Goal: Task Accomplishment & Management: Manage account settings

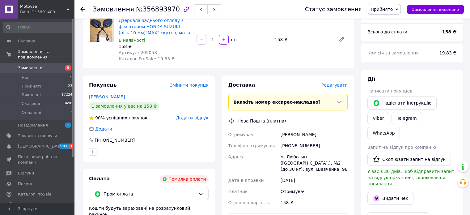
scroll to position [93, 0]
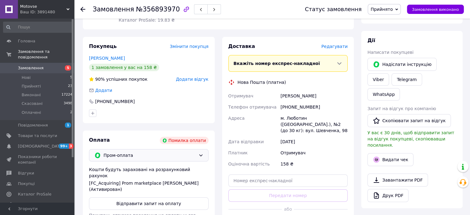
click at [153, 152] on span "Пром-оплата" at bounding box center [150, 155] width 92 height 7
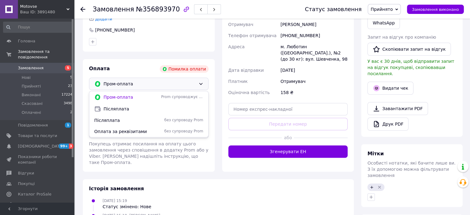
scroll to position [186, 0]
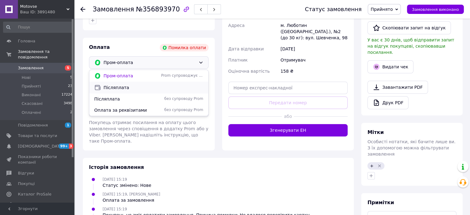
click at [122, 87] on span "Післяплата" at bounding box center [154, 87] width 100 height 6
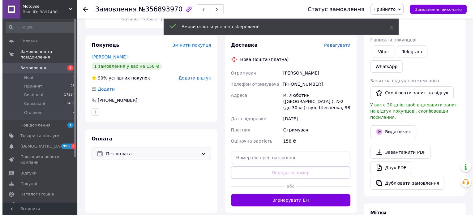
scroll to position [93, 0]
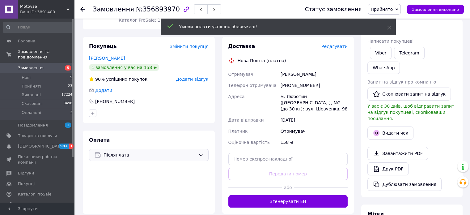
click at [337, 50] on div "Доставка Редагувати Нова Пошта (платна) Отримувач Земляний Артур Телефон отриму…" at bounding box center [289, 125] width 120 height 165
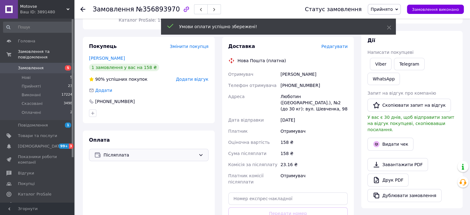
click at [336, 47] on span "Редагувати" at bounding box center [335, 46] width 26 height 5
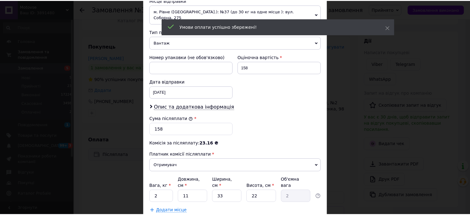
scroll to position [255, 0]
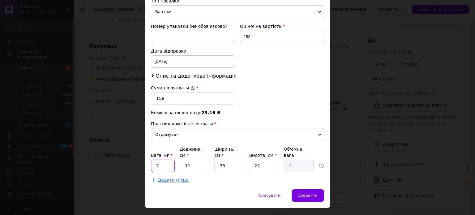
click at [168, 160] on input "2" at bounding box center [163, 166] width 24 height 12
click at [169, 160] on input "2" at bounding box center [163, 166] width 24 height 12
click at [170, 160] on input "21" at bounding box center [163, 166] width 24 height 12
click at [171, 160] on input "21" at bounding box center [163, 166] width 24 height 12
type input "1"
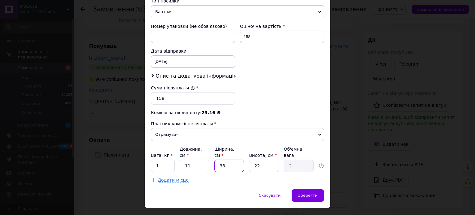
click at [221, 160] on input "33" at bounding box center [229, 166] width 30 height 12
click at [222, 160] on input "33" at bounding box center [229, 166] width 30 height 12
type input "31"
type input "1.88"
type input "311"
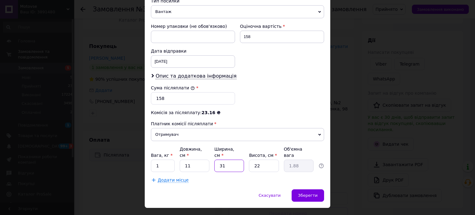
type input "18.82"
click at [232, 160] on input "311" at bounding box center [229, 166] width 30 height 12
click at [233, 160] on input "311" at bounding box center [229, 166] width 30 height 12
type input "1"
type input "0.1"
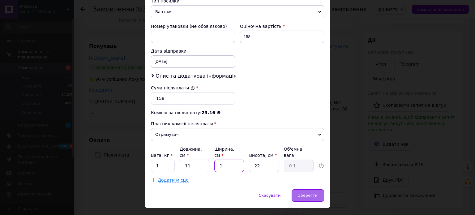
type input "11"
type input "0.67"
type input "11"
click at [312, 189] on div "Зберегти" at bounding box center [308, 195] width 32 height 12
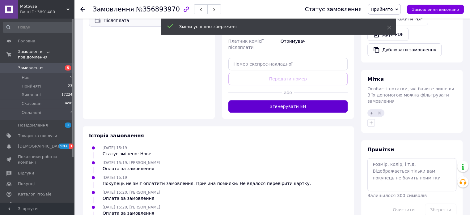
scroll to position [217, 0]
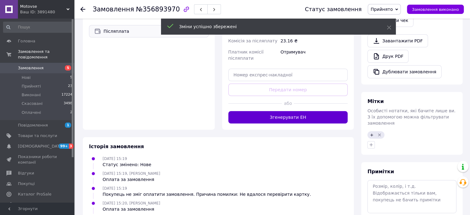
click at [303, 111] on button "Згенерувати ЕН" at bounding box center [289, 117] width 120 height 12
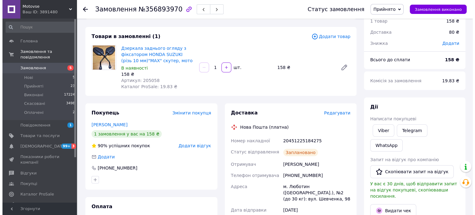
scroll to position [93, 0]
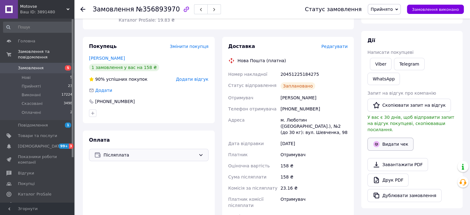
click at [395, 138] on button "Видати чек" at bounding box center [391, 144] width 46 height 13
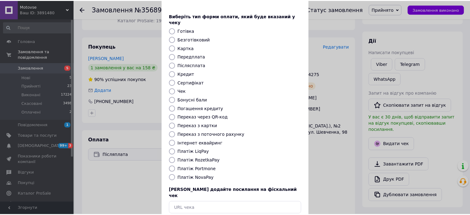
scroll to position [50, 0]
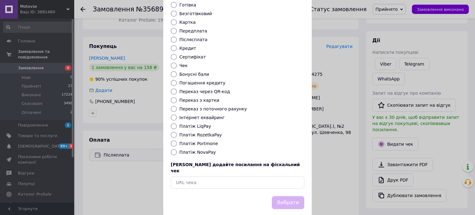
click at [200, 150] on label "Платіж NovaPay" at bounding box center [197, 152] width 36 height 5
click at [177, 149] on input "Платіж NovaPay" at bounding box center [174, 152] width 6 height 6
radio input "true"
click at [290, 196] on button "Вибрати" at bounding box center [288, 202] width 32 height 13
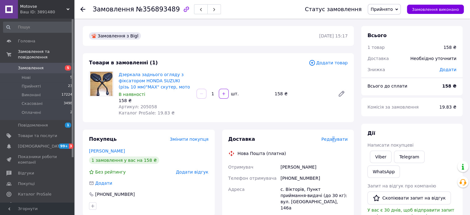
click at [336, 141] on span "Редагувати" at bounding box center [335, 139] width 26 height 5
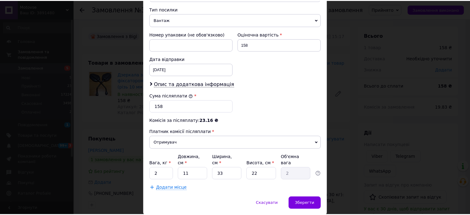
scroll to position [255, 0]
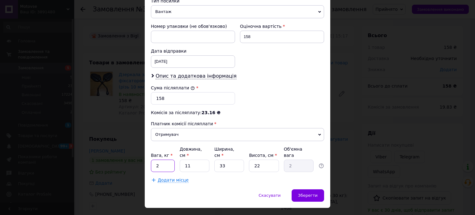
click at [165, 160] on input "2" at bounding box center [163, 166] width 24 height 12
drag, startPoint x: 165, startPoint y: 151, endPoint x: 169, endPoint y: 151, distance: 4.9
click at [165, 160] on input "2" at bounding box center [163, 166] width 24 height 12
type input "1"
click at [225, 160] on input "33" at bounding box center [229, 166] width 30 height 12
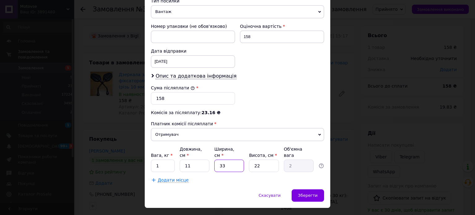
drag, startPoint x: 225, startPoint y: 152, endPoint x: 259, endPoint y: 161, distance: 35.8
click at [225, 160] on input "33" at bounding box center [229, 166] width 30 height 12
type input "1"
type input "0.1"
type input "11"
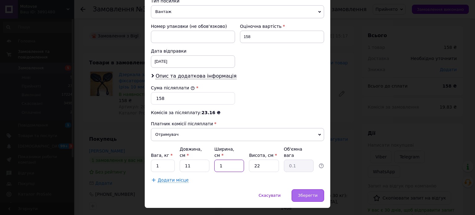
type input "0.67"
type input "11"
click at [314, 193] on span "Зберегти" at bounding box center [307, 195] width 19 height 5
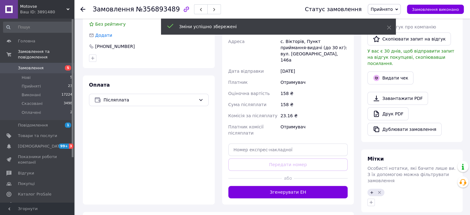
scroll to position [186, 0]
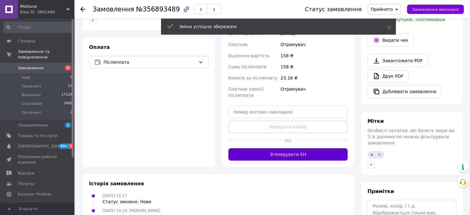
click at [311, 151] on button "Згенерувати ЕН" at bounding box center [289, 154] width 120 height 12
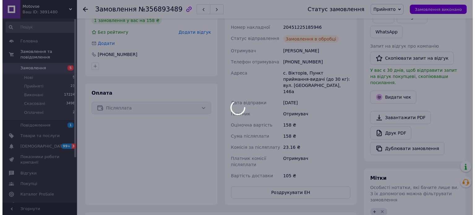
scroll to position [93, 0]
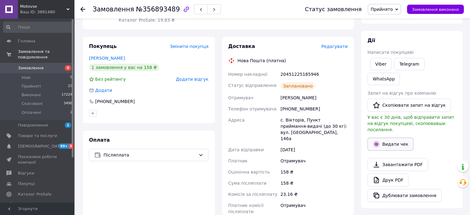
click at [401, 138] on button "Видати чек" at bounding box center [391, 144] width 46 height 13
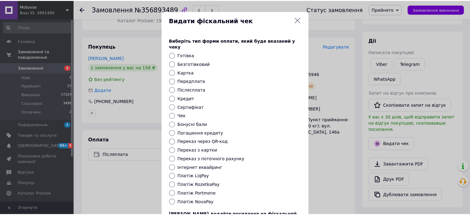
scroll to position [50, 0]
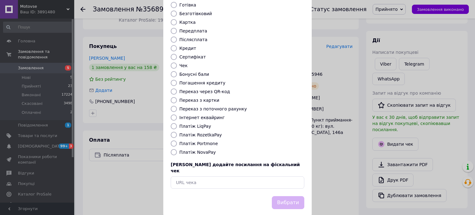
drag, startPoint x: 203, startPoint y: 144, endPoint x: 221, endPoint y: 149, distance: 18.0
click at [204, 150] on label "Платіж NovaPay" at bounding box center [197, 152] width 36 height 5
click at [177, 149] on input "Платіж NovaPay" at bounding box center [174, 152] width 6 height 6
radio input "true"
click at [289, 196] on button "Вибрати" at bounding box center [288, 202] width 32 height 13
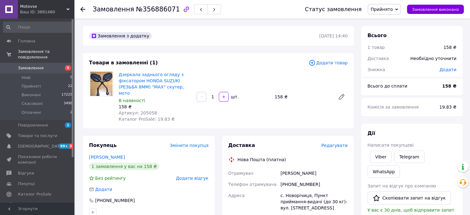
click at [338, 143] on span "Редагувати" at bounding box center [335, 145] width 26 height 5
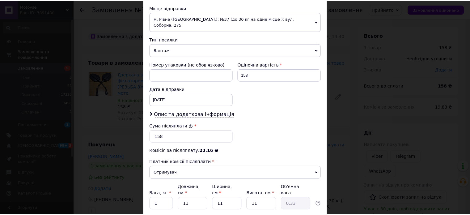
scroll to position [255, 0]
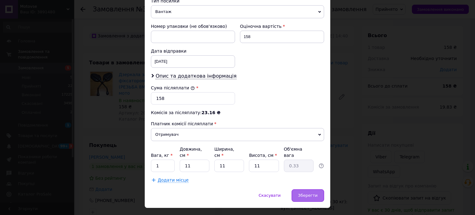
click at [310, 189] on div "Зберегти" at bounding box center [308, 195] width 32 height 12
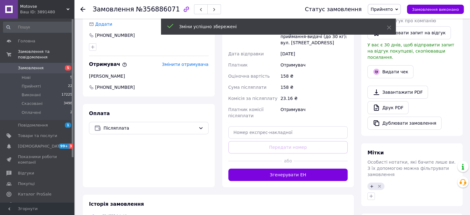
scroll to position [186, 0]
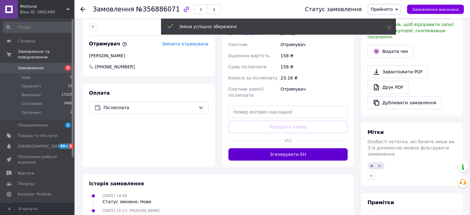
click at [295, 148] on button "Згенерувати ЕН" at bounding box center [289, 154] width 120 height 12
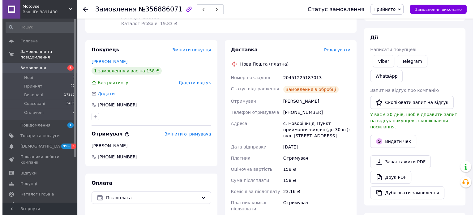
scroll to position [93, 0]
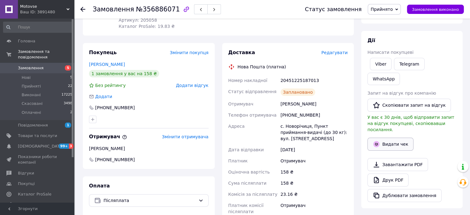
click at [379, 141] on icon "button" at bounding box center [377, 144] width 6 height 6
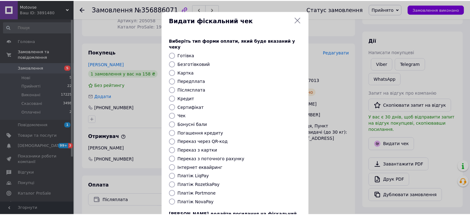
scroll to position [50, 0]
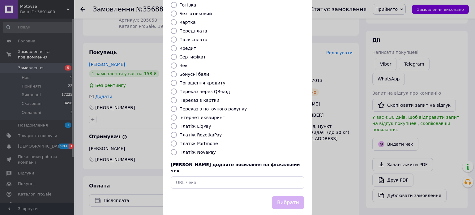
click at [204, 150] on label "Платіж NovaPay" at bounding box center [197, 152] width 36 height 5
click at [177, 149] on input "Платіж NovaPay" at bounding box center [174, 152] width 6 height 6
radio input "true"
click at [281, 196] on button "Вибрати" at bounding box center [288, 202] width 32 height 13
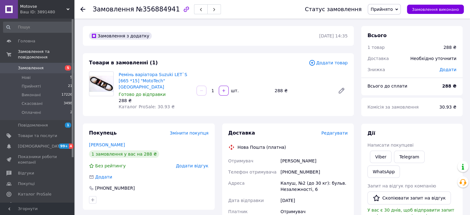
click at [334, 131] on span "Редагувати" at bounding box center [335, 133] width 26 height 5
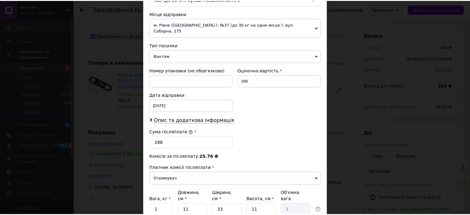
scroll to position [255, 0]
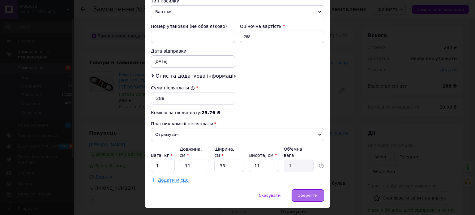
click at [313, 189] on div "Зберегти" at bounding box center [308, 195] width 32 height 12
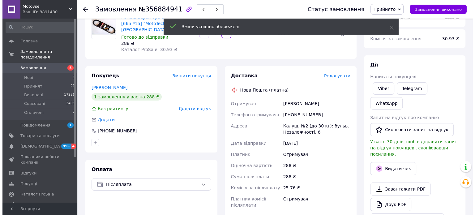
scroll to position [31, 0]
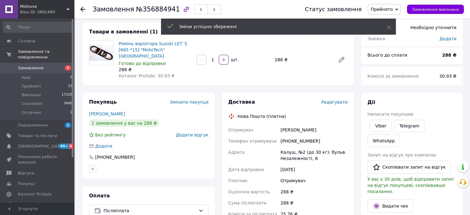
click at [335, 100] on span "Редагувати" at bounding box center [335, 102] width 26 height 5
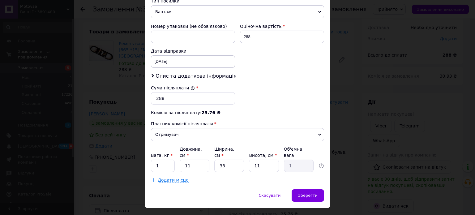
scroll to position [131, 0]
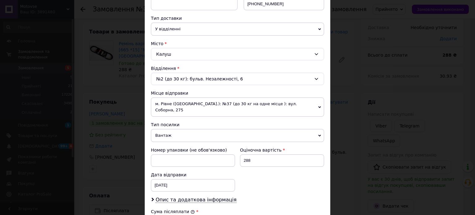
click at [177, 129] on span "Вантаж" at bounding box center [237, 135] width 173 height 13
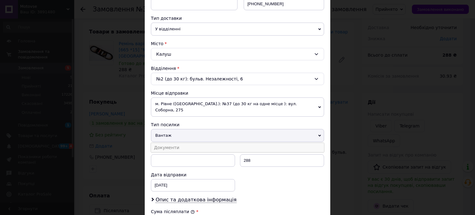
click at [178, 143] on li "Документи" at bounding box center [237, 147] width 173 height 9
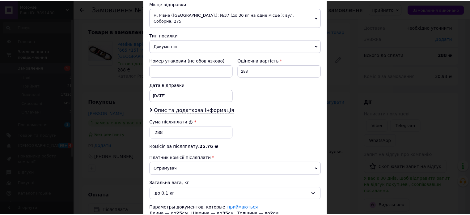
scroll to position [261, 0]
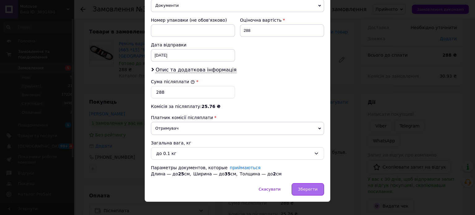
click at [307, 187] on span "Зберегти" at bounding box center [307, 189] width 19 height 5
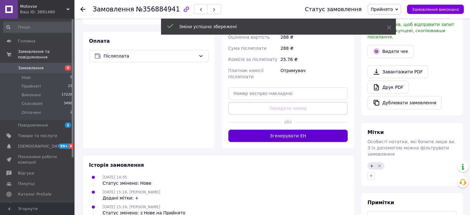
click at [317, 133] on button "Згенерувати ЕН" at bounding box center [289, 136] width 120 height 12
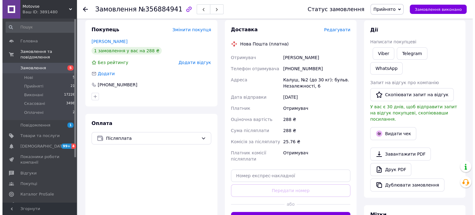
scroll to position [93, 0]
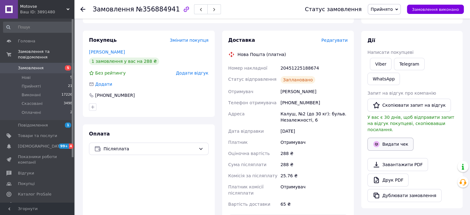
click at [381, 138] on button "Видати чек" at bounding box center [391, 144] width 46 height 13
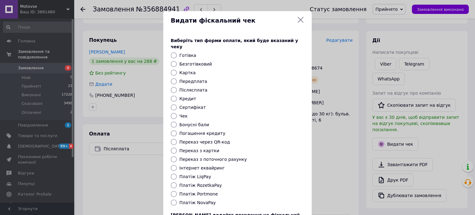
click at [202, 200] on label "Платіж NovaPay" at bounding box center [197, 202] width 36 height 5
click at [177, 200] on input "Платіж NovaPay" at bounding box center [174, 203] width 6 height 6
radio input "true"
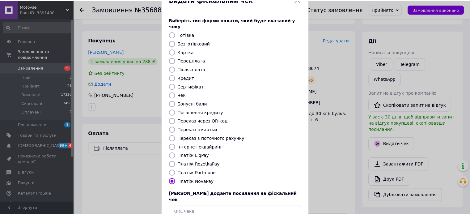
scroll to position [50, 0]
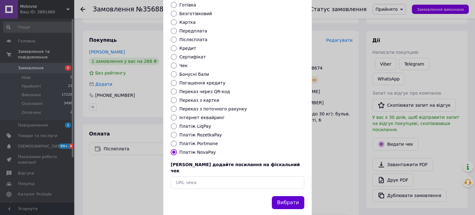
click at [290, 196] on button "Вибрати" at bounding box center [288, 202] width 32 height 13
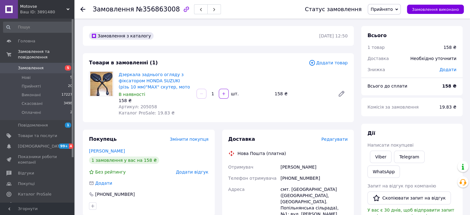
click at [334, 140] on span "Редагувати" at bounding box center [335, 139] width 26 height 5
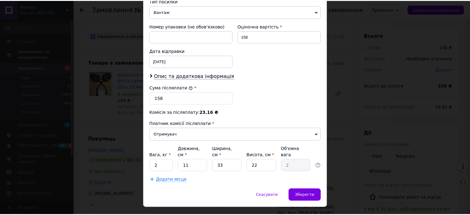
scroll to position [262, 0]
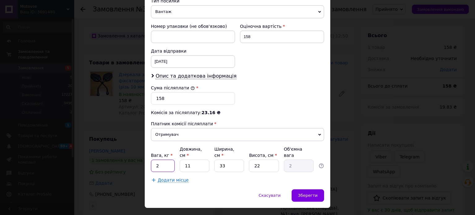
click at [158, 160] on input "2" at bounding box center [163, 166] width 24 height 12
drag, startPoint x: 158, startPoint y: 151, endPoint x: 162, endPoint y: 151, distance: 4.3
click at [158, 160] on input "2" at bounding box center [163, 166] width 24 height 12
type input "1"
click at [239, 160] on input "33" at bounding box center [229, 166] width 30 height 12
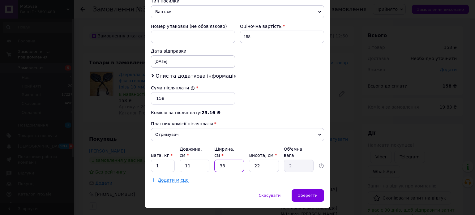
drag, startPoint x: 239, startPoint y: 153, endPoint x: 271, endPoint y: 167, distance: 34.7
click at [239, 160] on input "33" at bounding box center [229, 166] width 30 height 12
type input "1"
type input "0.1"
type input "11"
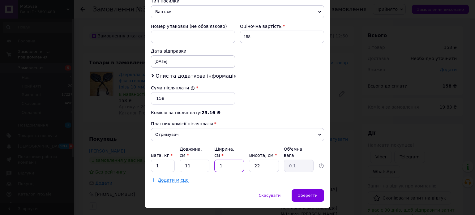
type input "0.67"
type input "11"
click at [310, 193] on span "Зберегти" at bounding box center [307, 195] width 19 height 5
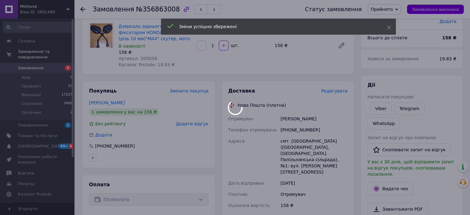
scroll to position [155, 0]
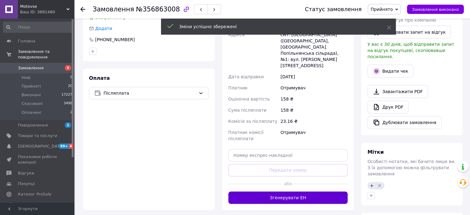
click at [320, 191] on button "Згенерувати ЕН" at bounding box center [289, 197] width 120 height 12
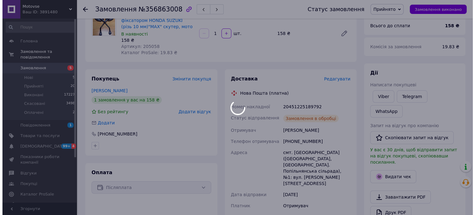
scroll to position [62, 0]
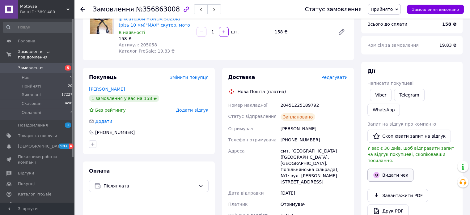
click at [387, 169] on button "Видати чек" at bounding box center [391, 175] width 46 height 13
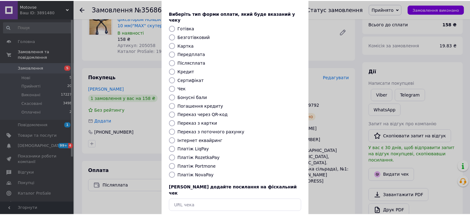
scroll to position [50, 0]
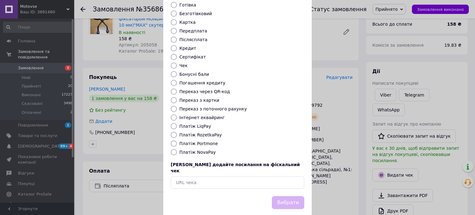
click at [200, 142] on div "Виберіть тип форми оплати, який буде вказаний у чеку Готівка Безготівковий Карт…" at bounding box center [237, 88] width 148 height 217
click at [206, 150] on label "Платіж NovaPay" at bounding box center [197, 152] width 36 height 5
click at [177, 149] on input "Платіж NovaPay" at bounding box center [174, 152] width 6 height 6
radio input "true"
click at [281, 196] on button "Вибрати" at bounding box center [288, 202] width 32 height 13
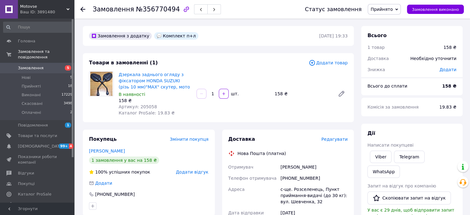
click at [340, 138] on span "Редагувати" at bounding box center [335, 139] width 26 height 5
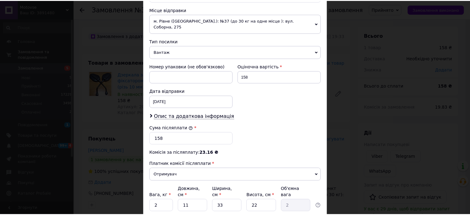
scroll to position [255, 0]
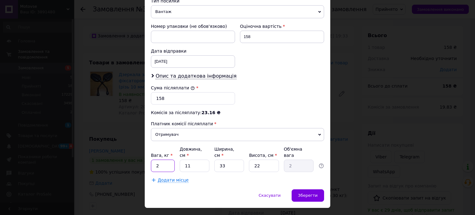
click at [163, 160] on input "2" at bounding box center [163, 166] width 24 height 12
type input "1"
click at [228, 160] on input "33" at bounding box center [229, 166] width 30 height 12
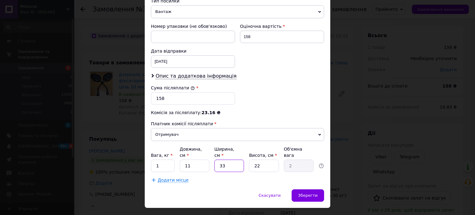
type input "1"
type input "0.1"
type input "11"
type input "0.67"
type input "11"
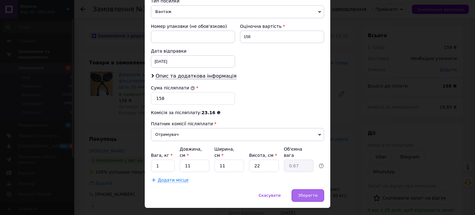
click at [306, 193] on span "Зберегти" at bounding box center [307, 195] width 19 height 5
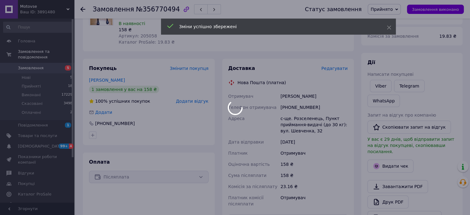
scroll to position [186, 0]
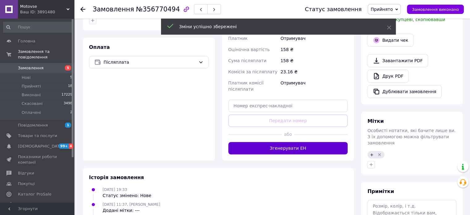
click at [298, 148] on button "Згенерувати ЕН" at bounding box center [289, 148] width 120 height 12
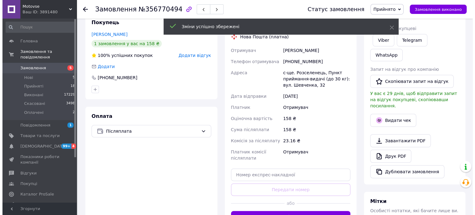
scroll to position [93, 0]
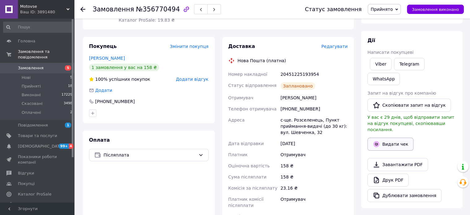
click at [383, 138] on button "Видати чек" at bounding box center [391, 144] width 46 height 13
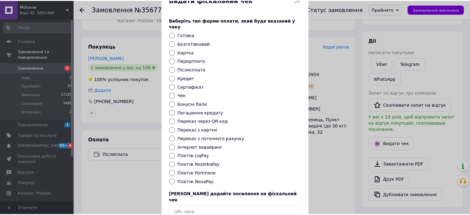
scroll to position [31, 0]
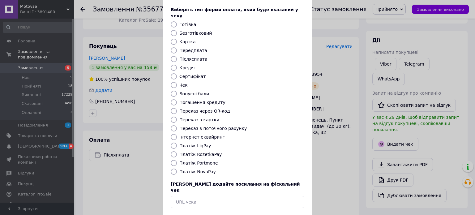
click at [193, 169] on label "Платіж NovaPay" at bounding box center [197, 171] width 36 height 5
click at [177, 169] on input "Платіж NovaPay" at bounding box center [174, 172] width 6 height 6
radio input "true"
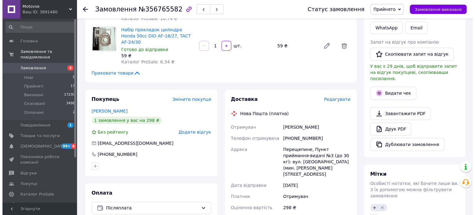
scroll to position [155, 0]
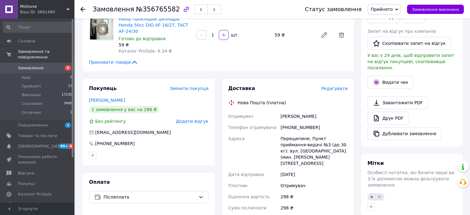
click at [341, 86] on span "Редагувати" at bounding box center [335, 88] width 26 height 5
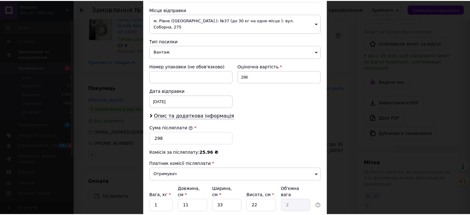
scroll to position [255, 0]
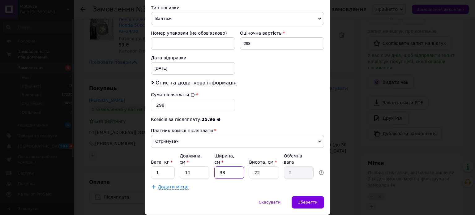
click at [228, 166] on input "33" at bounding box center [229, 172] width 30 height 12
type input "1"
type input "0.1"
type input "11"
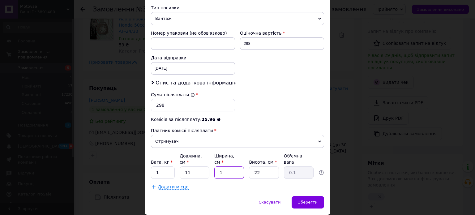
type input "0.67"
type input "11"
click at [311, 200] on span "Зберегти" at bounding box center [307, 202] width 19 height 5
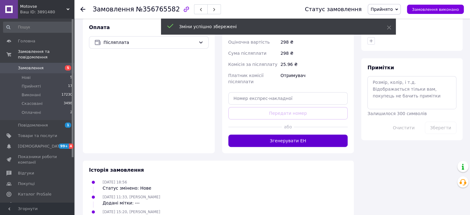
click at [299, 135] on button "Згенерувати ЕН" at bounding box center [289, 141] width 120 height 12
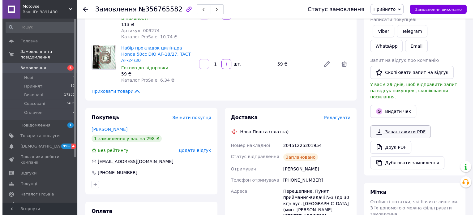
scroll to position [124, 0]
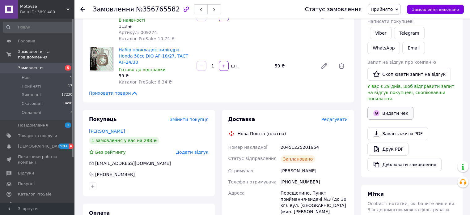
click at [391, 108] on button "Видати чек" at bounding box center [391, 113] width 46 height 13
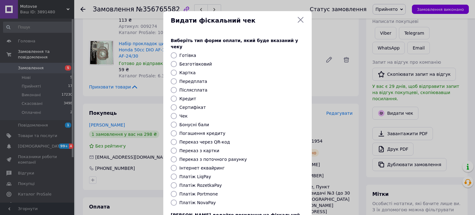
drag, startPoint x: 203, startPoint y: 197, endPoint x: 208, endPoint y: 195, distance: 5.7
click at [203, 200] on label "Платіж NovaPay" at bounding box center [197, 202] width 36 height 5
click at [177, 200] on input "Платіж NovaPay" at bounding box center [174, 203] width 6 height 6
radio input "true"
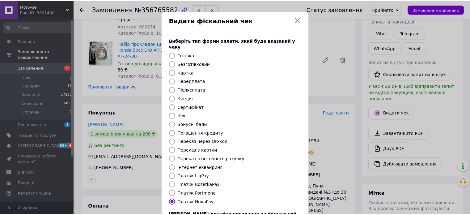
scroll to position [50, 0]
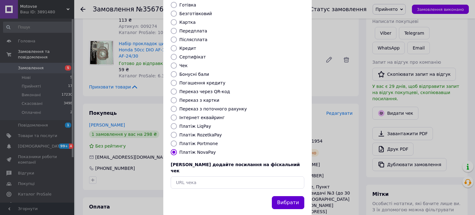
click at [286, 196] on button "Вибрати" at bounding box center [288, 202] width 32 height 13
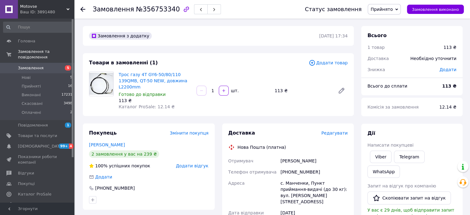
click at [339, 133] on span "Редагувати" at bounding box center [335, 133] width 26 height 5
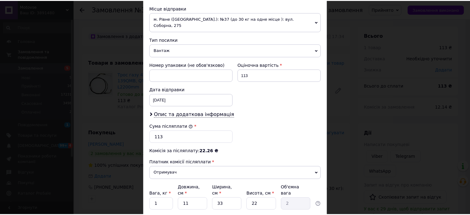
scroll to position [255, 0]
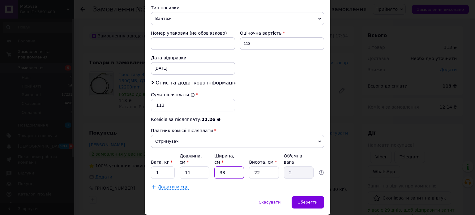
click at [224, 166] on input "33" at bounding box center [229, 172] width 30 height 12
type input "1"
type input "0.1"
type input "11"
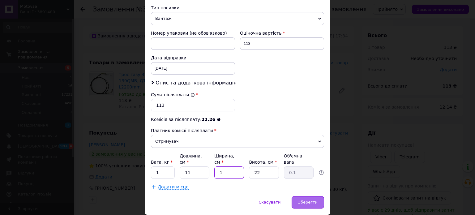
type input "0.67"
type input "11"
click at [306, 196] on div "Зберегти" at bounding box center [308, 202] width 32 height 12
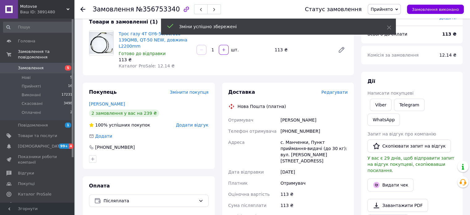
scroll to position [155, 0]
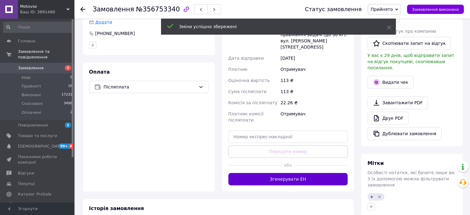
click at [311, 174] on button "Згенерувати ЕН" at bounding box center [289, 179] width 120 height 12
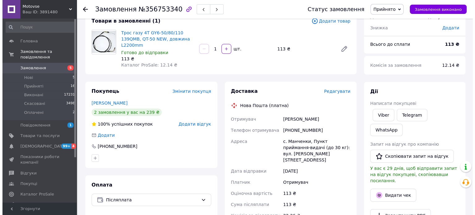
scroll to position [31, 0]
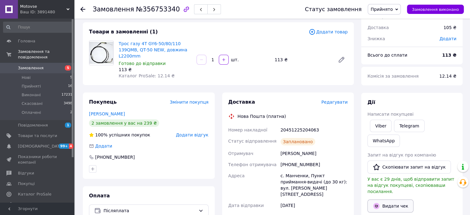
click at [398, 200] on button "Видати чек" at bounding box center [391, 206] width 46 height 13
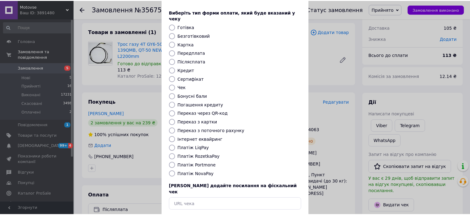
scroll to position [50, 0]
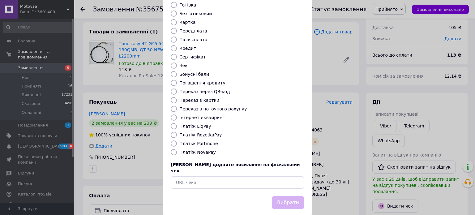
click at [204, 132] on label "Платіж RozetkaPay" at bounding box center [200, 134] width 42 height 5
click at [177, 132] on input "Платіж RozetkaPay" at bounding box center [174, 135] width 6 height 6
radio input "true"
click at [200, 150] on label "Платіж NovaPay" at bounding box center [197, 152] width 36 height 5
click at [177, 149] on input "Платіж NovaPay" at bounding box center [174, 152] width 6 height 6
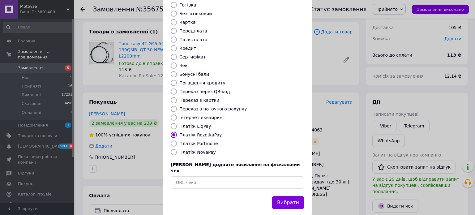
radio input "true"
click at [303, 200] on div "Вибрати" at bounding box center [237, 206] width 148 height 21
click at [298, 196] on button "Вибрати" at bounding box center [288, 202] width 32 height 13
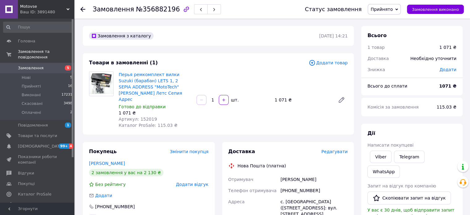
click at [338, 149] on div "Доставка Редагувати" at bounding box center [289, 151] width 120 height 7
click at [337, 149] on span "Редагувати" at bounding box center [335, 151] width 26 height 5
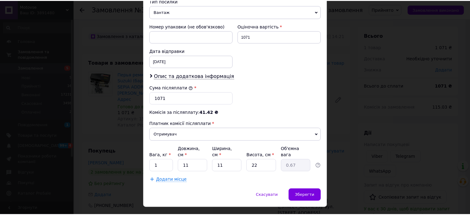
scroll to position [255, 0]
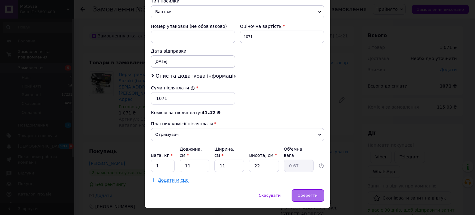
click at [313, 193] on span "Зберегти" at bounding box center [307, 195] width 19 height 5
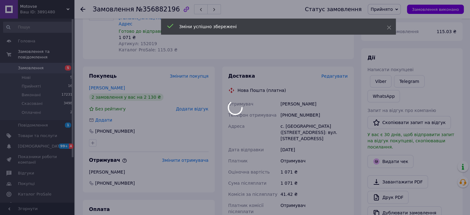
scroll to position [155, 0]
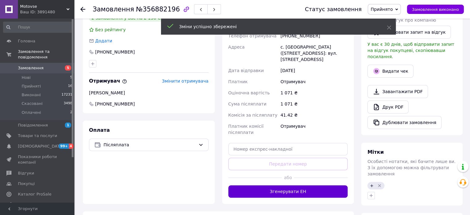
click at [296, 185] on button "Згенерувати ЕН" at bounding box center [289, 191] width 120 height 12
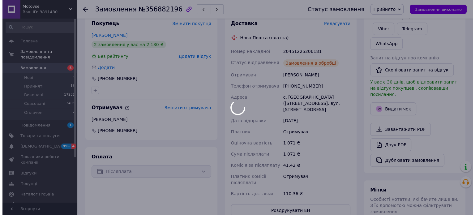
scroll to position [93, 0]
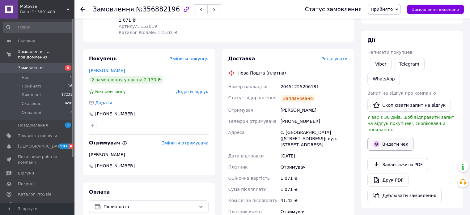
click at [379, 140] on icon "button" at bounding box center [376, 143] width 7 height 7
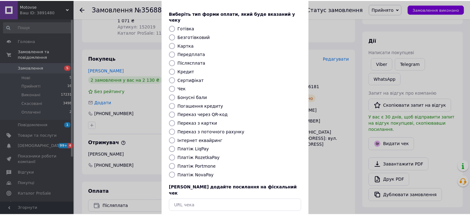
scroll to position [50, 0]
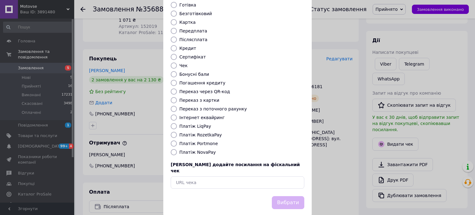
click at [202, 141] on label "Платіж Portmone" at bounding box center [198, 143] width 39 height 5
click at [177, 140] on input "Платіж Portmone" at bounding box center [174, 143] width 6 height 6
radio input "true"
drag, startPoint x: 204, startPoint y: 145, endPoint x: 208, endPoint y: 147, distance: 4.6
click at [205, 150] on label "Платіж NovaPay" at bounding box center [197, 152] width 36 height 5
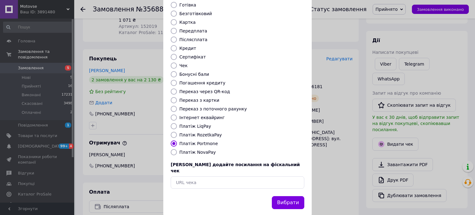
click at [177, 149] on input "Платіж NovaPay" at bounding box center [174, 152] width 6 height 6
radio input "true"
click at [296, 196] on button "Вибрати" at bounding box center [288, 202] width 32 height 13
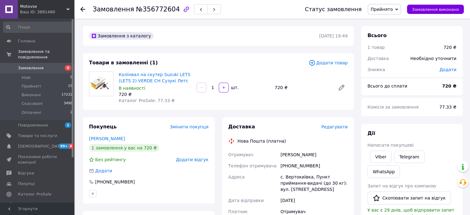
click at [330, 127] on span "Редагувати" at bounding box center [335, 126] width 26 height 5
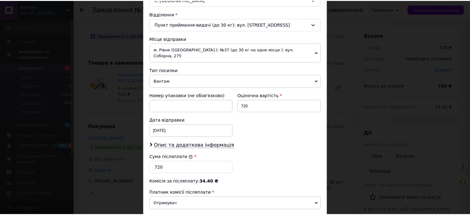
scroll to position [255, 0]
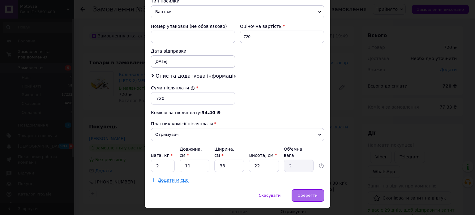
click at [304, 193] on span "Зберегти" at bounding box center [307, 195] width 19 height 5
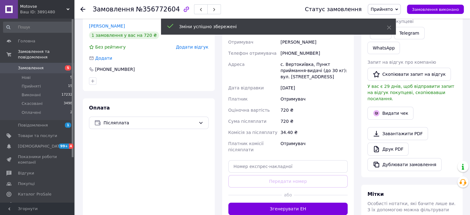
scroll to position [155, 0]
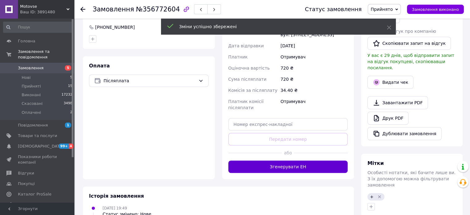
click at [311, 167] on button "Згенерувати ЕН" at bounding box center [289, 167] width 120 height 12
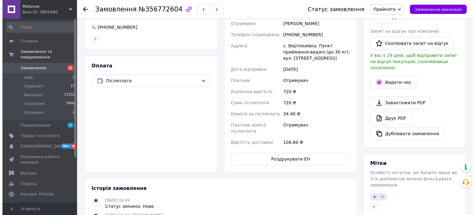
scroll to position [31, 0]
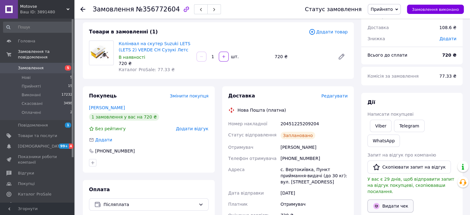
click at [392, 200] on button "Видати чек" at bounding box center [391, 206] width 46 height 13
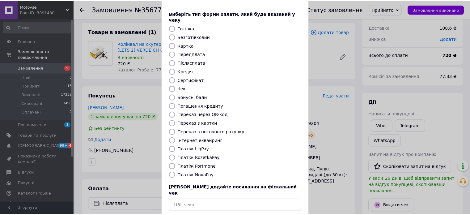
scroll to position [50, 0]
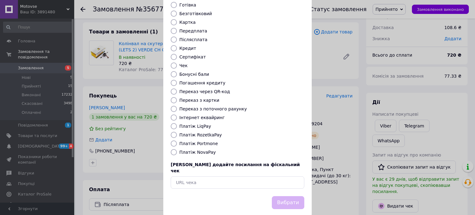
click at [208, 149] on div "Виберіть тип форми оплати, який буде вказаний у чеку Готівка Безготівковий Карт…" at bounding box center [237, 88] width 148 height 217
click at [207, 149] on div "Платіж NovaPay" at bounding box center [241, 152] width 127 height 6
click at [207, 150] on label "Платіж NovaPay" at bounding box center [197, 152] width 36 height 5
click at [177, 149] on input "Платіж NovaPay" at bounding box center [174, 152] width 6 height 6
radio input "true"
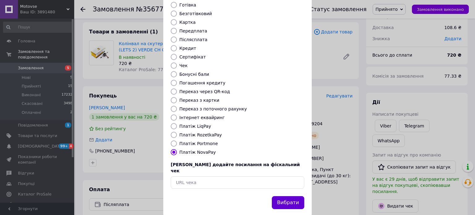
click at [289, 196] on button "Вибрати" at bounding box center [288, 202] width 32 height 13
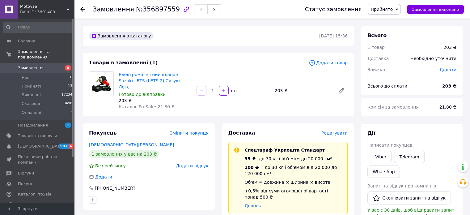
click at [340, 131] on span "Редагувати" at bounding box center [335, 133] width 26 height 5
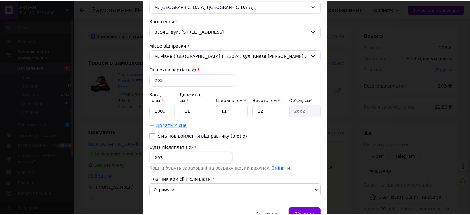
scroll to position [228, 0]
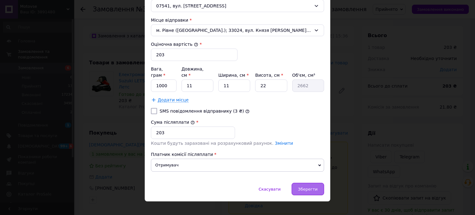
click at [312, 187] on span "Зберегти" at bounding box center [307, 189] width 19 height 5
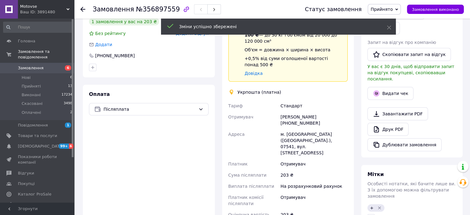
scroll to position [186, 0]
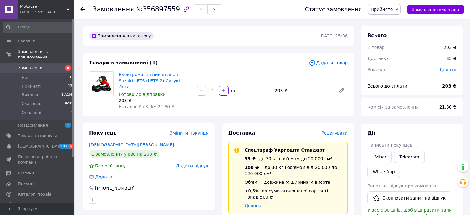
scroll to position [62, 0]
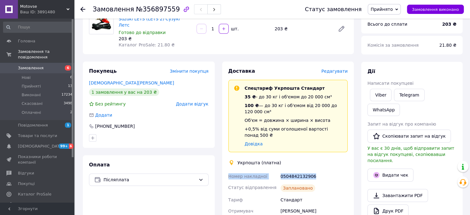
drag, startPoint x: 321, startPoint y: 167, endPoint x: 226, endPoint y: 165, distance: 94.3
click at [226, 165] on div "Доставка Редагувати Спецтариф Укрпошта Стандарт 35 ₴ - до 30 кг і об'ємом до 20…" at bounding box center [288, 205] width 132 height 287
copy div "Номер накладної 0504842132906"
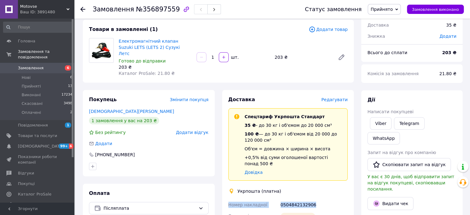
scroll to position [0, 0]
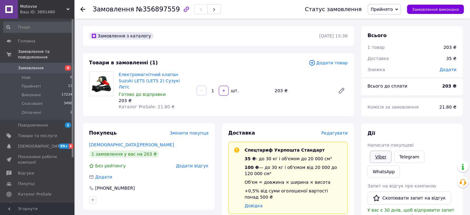
click at [379, 156] on link "Viber" at bounding box center [381, 157] width 22 height 12
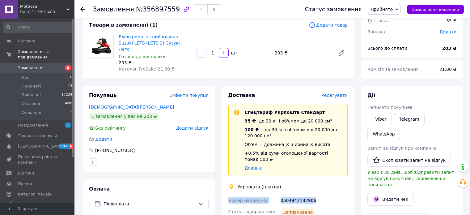
scroll to position [31, 0]
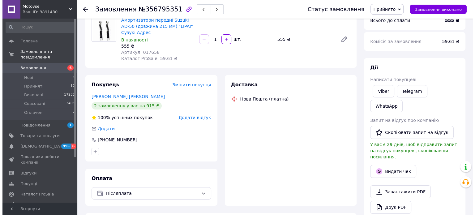
scroll to position [62, 0]
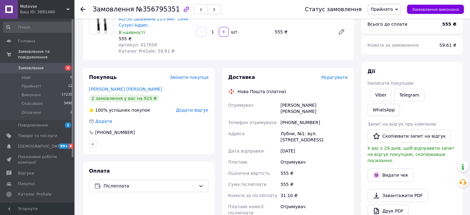
click at [338, 77] on span "Редагувати" at bounding box center [335, 77] width 26 height 5
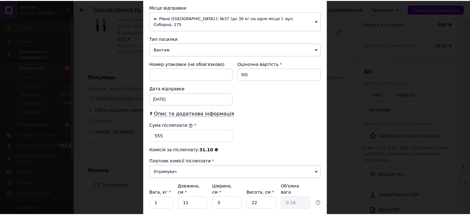
scroll to position [255, 0]
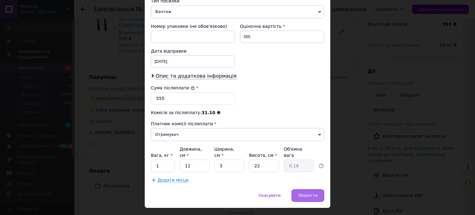
click at [307, 189] on div "Зберегти" at bounding box center [308, 195] width 32 height 12
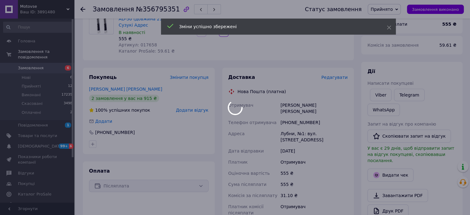
scroll to position [230, 0]
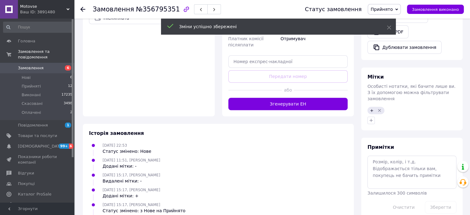
click at [291, 98] on button "Згенерувати ЕН" at bounding box center [289, 104] width 120 height 12
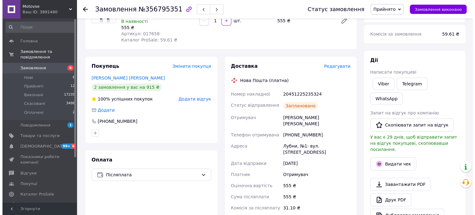
scroll to position [44, 0]
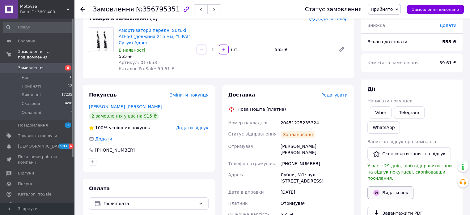
click at [397, 186] on button "Видати чек" at bounding box center [391, 192] width 46 height 13
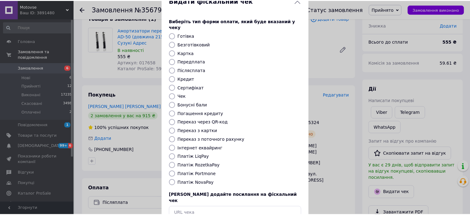
scroll to position [50, 0]
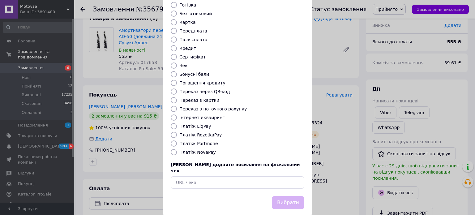
click at [204, 150] on label "Платіж NovaPay" at bounding box center [197, 152] width 36 height 5
click at [177, 149] on input "Платіж NovaPay" at bounding box center [174, 152] width 6 height 6
radio input "true"
click at [282, 196] on button "Вибрати" at bounding box center [288, 202] width 32 height 13
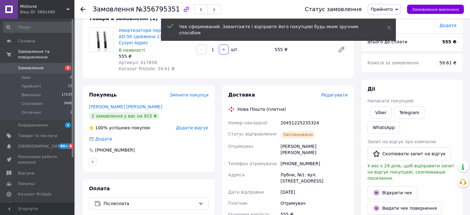
click at [144, 62] on span "Артикул: 017658" at bounding box center [138, 62] width 38 height 5
copy span "017658"
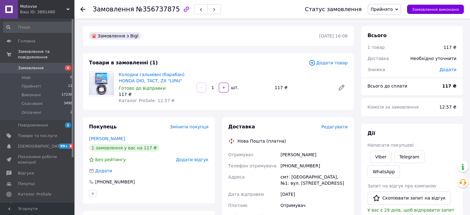
click at [330, 126] on span "Редагувати" at bounding box center [335, 126] width 26 height 5
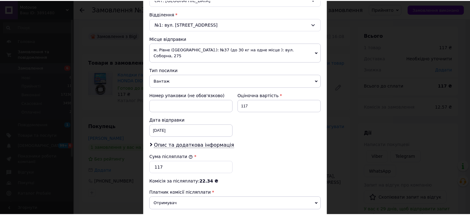
scroll to position [255, 0]
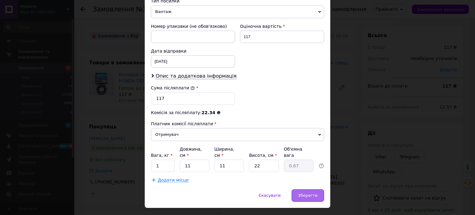
click at [312, 193] on span "Зберегти" at bounding box center [307, 195] width 19 height 5
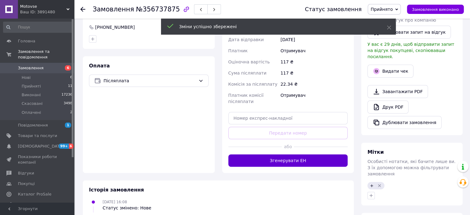
click at [322, 157] on button "Згенерувати ЕН" at bounding box center [289, 160] width 120 height 12
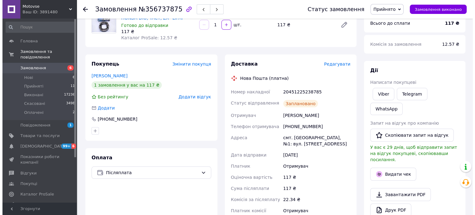
scroll to position [62, 0]
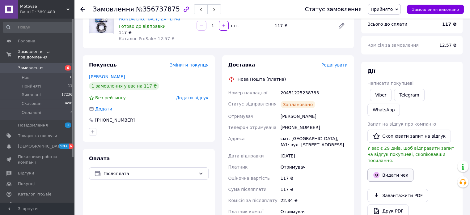
click at [397, 169] on button "Видати чек" at bounding box center [391, 175] width 46 height 13
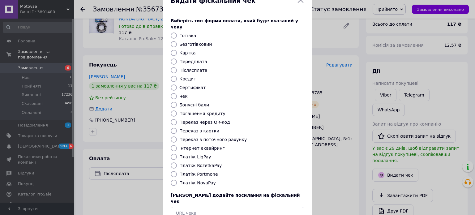
scroll to position [31, 0]
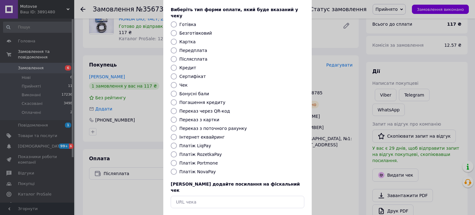
click at [201, 169] on label "Платіж NovaPay" at bounding box center [197, 171] width 36 height 5
click at [177, 169] on input "Платіж NovaPay" at bounding box center [174, 172] width 6 height 6
radio input "true"
click at [204, 152] on label "Платіж RozetkaPay" at bounding box center [200, 154] width 42 height 5
click at [177, 151] on input "Платіж RozetkaPay" at bounding box center [174, 154] width 6 height 6
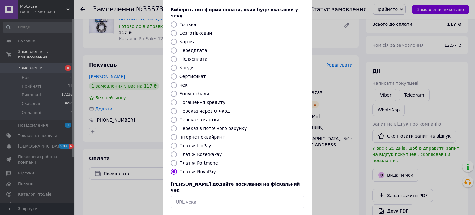
radio input "true"
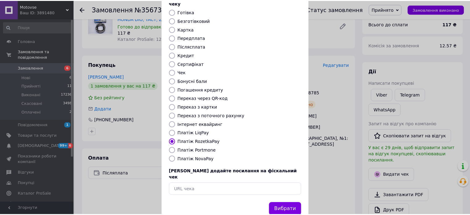
scroll to position [50, 0]
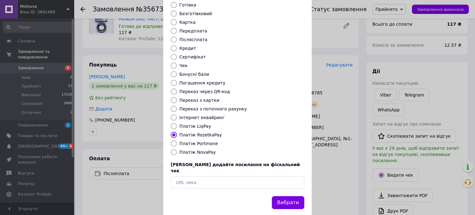
click at [183, 149] on div "Виберіть тип форми оплати, який буде вказаний у чеку Готівка Безготівковий Карт…" at bounding box center [237, 88] width 148 height 217
click at [185, 150] on label "Платіж NovaPay" at bounding box center [197, 152] width 36 height 5
click at [177, 149] on input "Платіж NovaPay" at bounding box center [174, 152] width 6 height 6
radio input "true"
click at [283, 196] on button "Вибрати" at bounding box center [288, 202] width 32 height 13
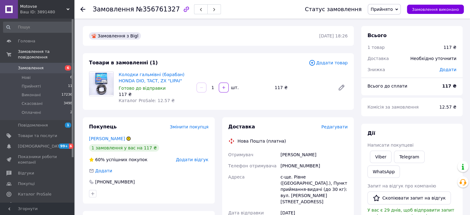
click at [340, 125] on span "Редагувати" at bounding box center [335, 126] width 26 height 5
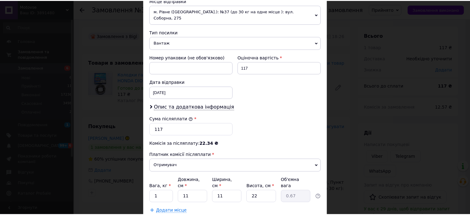
scroll to position [255, 0]
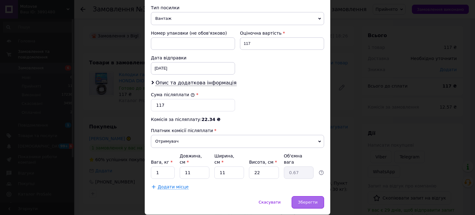
click at [301, 200] on span "Зберегти" at bounding box center [307, 202] width 19 height 5
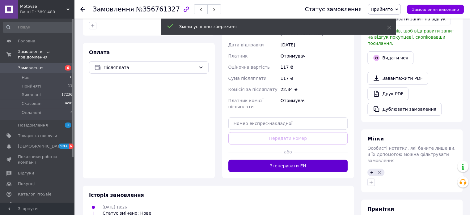
scroll to position [186, 0]
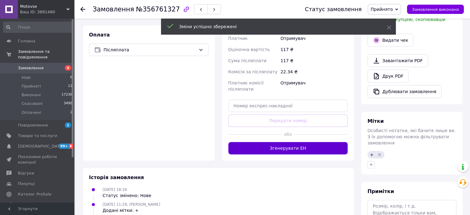
click at [307, 142] on button "Згенерувати ЕН" at bounding box center [289, 148] width 120 height 12
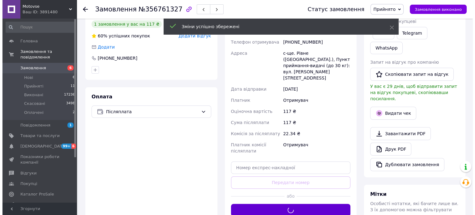
scroll to position [93, 0]
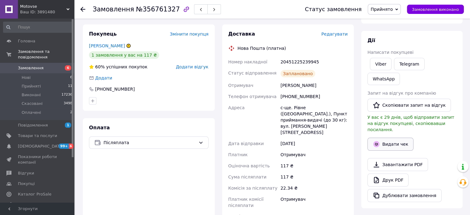
click at [375, 141] on icon "button" at bounding box center [377, 144] width 6 height 6
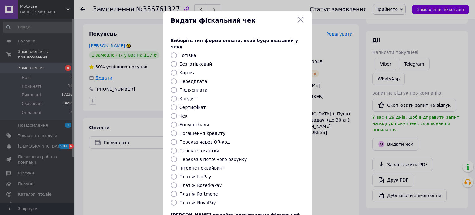
click at [199, 183] on label "Платіж RozetkaPay" at bounding box center [200, 185] width 42 height 5
click at [177, 182] on input "Платіж RozetkaPay" at bounding box center [174, 185] width 6 height 6
radio input "true"
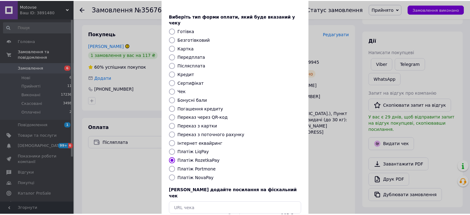
scroll to position [50, 0]
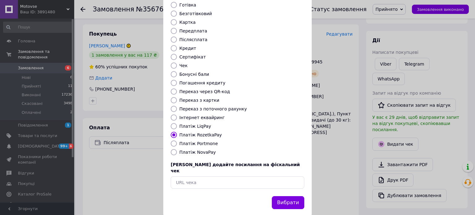
click at [205, 150] on label "Платіж NovaPay" at bounding box center [197, 152] width 36 height 5
click at [177, 149] on input "Платіж NovaPay" at bounding box center [174, 152] width 6 height 6
radio input "true"
click at [290, 196] on button "Вибрати" at bounding box center [288, 202] width 32 height 13
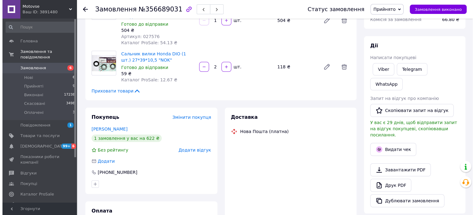
scroll to position [124, 0]
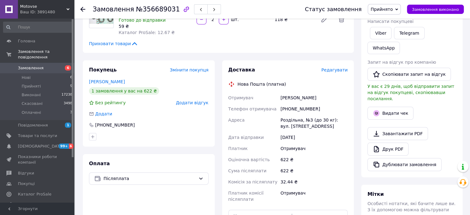
click at [334, 68] on span "Редагувати" at bounding box center [335, 69] width 26 height 5
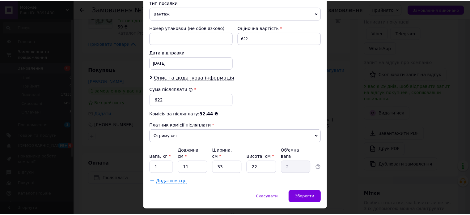
scroll to position [255, 0]
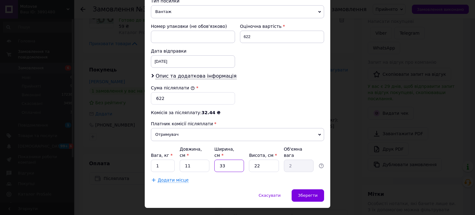
click at [232, 160] on input "33" at bounding box center [229, 166] width 30 height 12
type input "1"
type input "0.1"
type input "11"
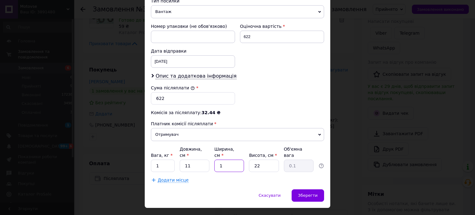
type input "0.67"
type input "11"
click at [311, 193] on span "Зберегти" at bounding box center [307, 195] width 19 height 5
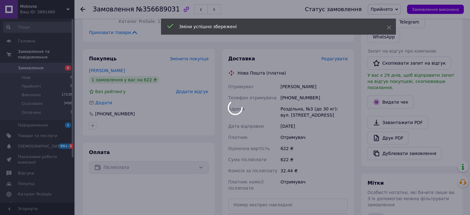
scroll to position [260, 0]
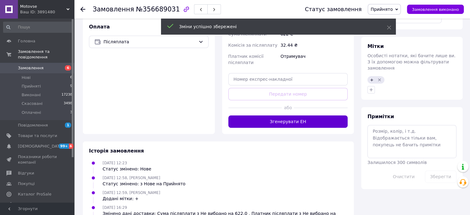
click at [320, 125] on button "Згенерувати ЕН" at bounding box center [289, 121] width 120 height 12
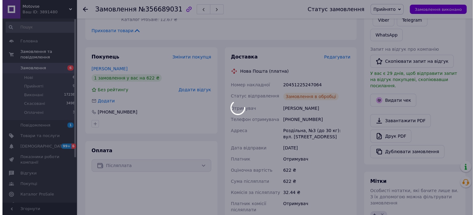
scroll to position [75, 0]
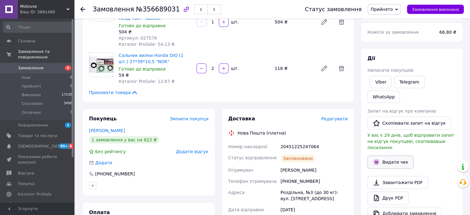
click at [392, 156] on button "Видати чек" at bounding box center [391, 162] width 46 height 13
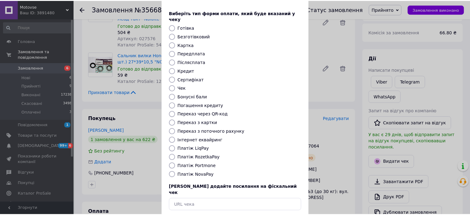
scroll to position [50, 0]
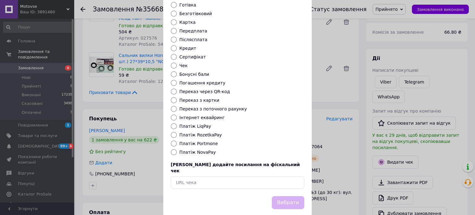
click at [204, 150] on label "Платіж NovaPay" at bounding box center [197, 152] width 36 height 5
click at [177, 149] on input "Платіж NovaPay" at bounding box center [174, 152] width 6 height 6
radio input "true"
click at [293, 196] on button "Вибрати" at bounding box center [288, 202] width 32 height 13
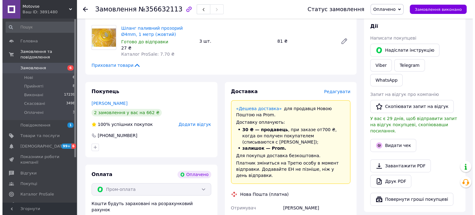
scroll to position [309, 0]
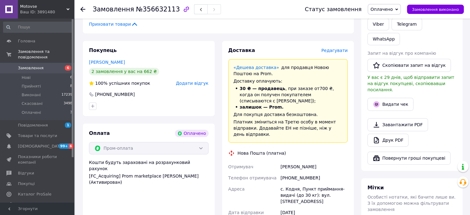
click at [335, 53] on span "Редагувати" at bounding box center [335, 50] width 26 height 5
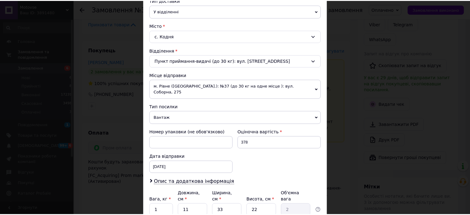
scroll to position [194, 0]
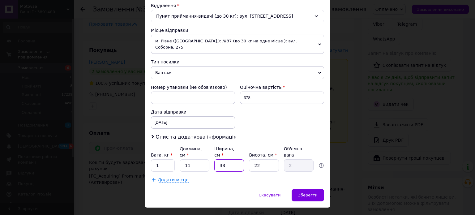
click at [231, 159] on input "33" at bounding box center [229, 165] width 30 height 12
type input "1"
type input "0.1"
type input "11"
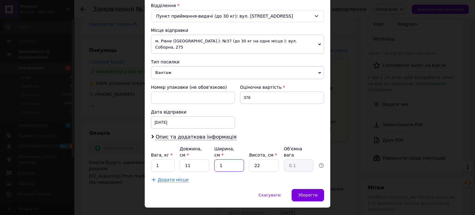
type input "0.67"
type input "11"
click at [313, 193] on span "Зберегти" at bounding box center [307, 195] width 19 height 5
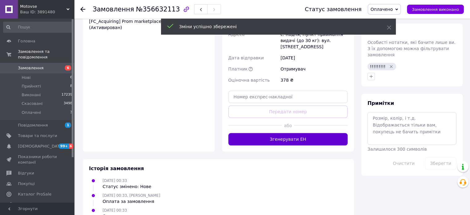
click at [296, 135] on button "Згенерувати ЕН" at bounding box center [289, 139] width 120 height 12
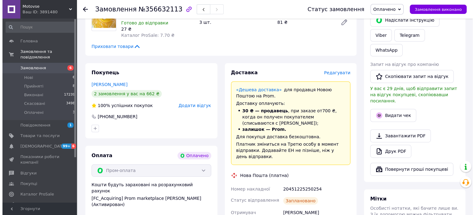
scroll to position [309, 0]
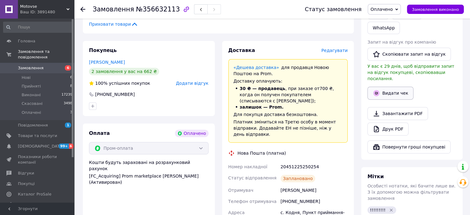
click at [388, 87] on button "Видати чек" at bounding box center [391, 93] width 46 height 13
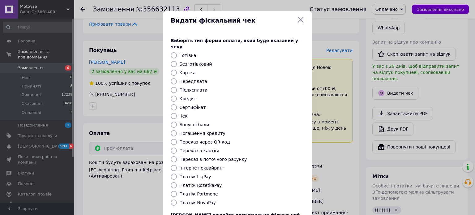
click at [204, 183] on label "Платіж RozetkaPay" at bounding box center [200, 185] width 42 height 5
click at [177, 182] on input "Платіж RozetkaPay" at bounding box center [174, 185] width 6 height 6
radio input "true"
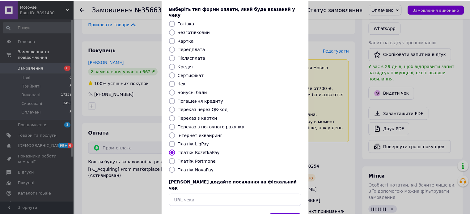
scroll to position [50, 0]
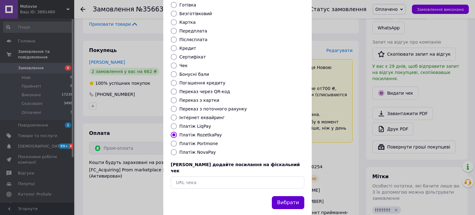
click at [291, 196] on button "Вибрати" at bounding box center [288, 202] width 32 height 13
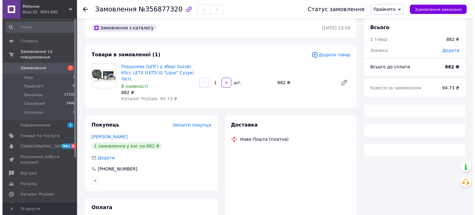
scroll to position [31, 0]
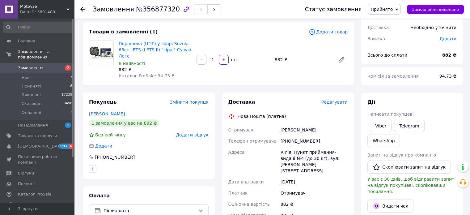
click at [334, 100] on span "Редагувати" at bounding box center [335, 102] width 26 height 5
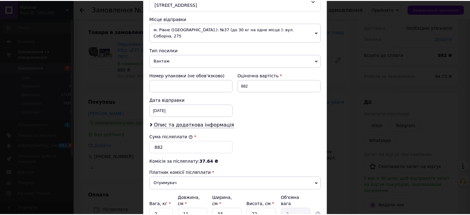
scroll to position [255, 0]
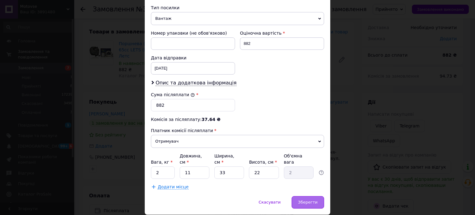
click at [302, 200] on span "Зберегти" at bounding box center [307, 202] width 19 height 5
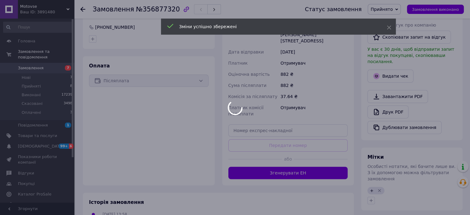
scroll to position [186, 0]
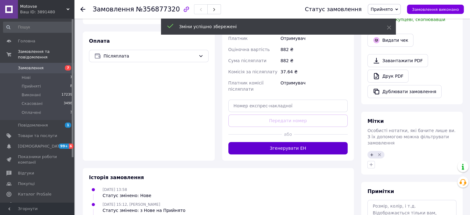
click at [297, 142] on button "Згенерувати ЕН" at bounding box center [289, 148] width 120 height 12
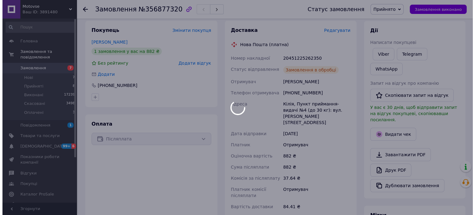
scroll to position [93, 0]
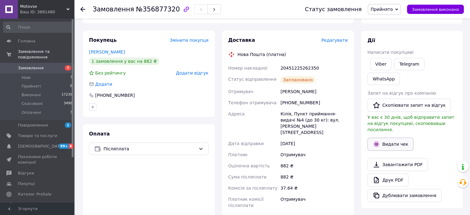
click at [393, 138] on button "Видати чек" at bounding box center [391, 144] width 46 height 13
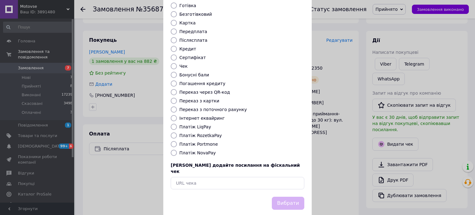
scroll to position [50, 0]
click at [201, 150] on label "Платіж NovaPay" at bounding box center [197, 152] width 36 height 5
click at [177, 149] on input "Платіж NovaPay" at bounding box center [174, 152] width 6 height 6
radio input "true"
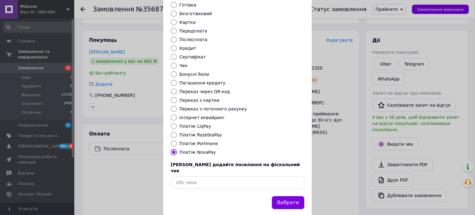
click at [295, 196] on button "Вибрати" at bounding box center [288, 202] width 32 height 13
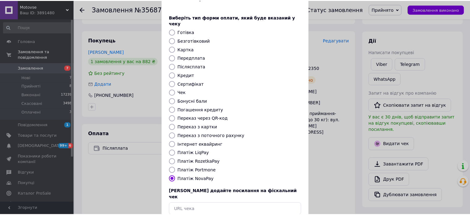
scroll to position [0, 0]
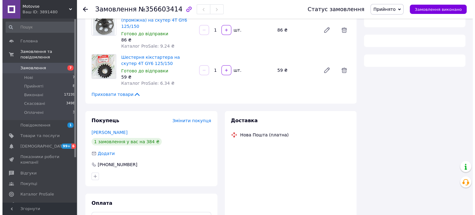
scroll to position [124, 0]
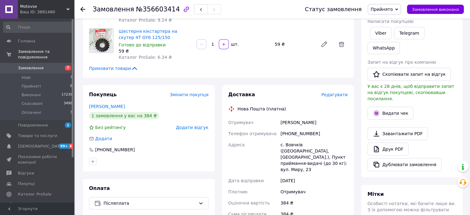
click at [339, 96] on span "Редагувати" at bounding box center [335, 94] width 26 height 5
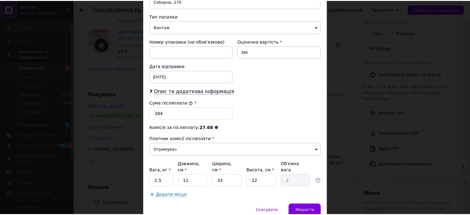
scroll to position [255, 0]
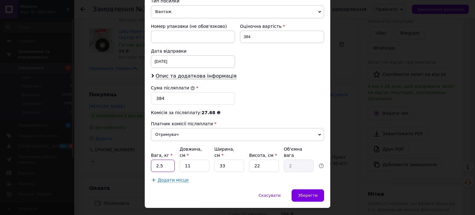
click at [169, 160] on input "2.5" at bounding box center [163, 166] width 24 height 12
type input "1"
click at [222, 160] on input "33" at bounding box center [229, 166] width 30 height 12
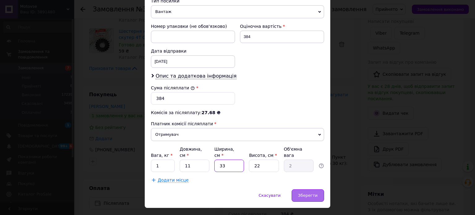
type input "1"
type input "0.1"
type input "11"
type input "0.67"
type input "11"
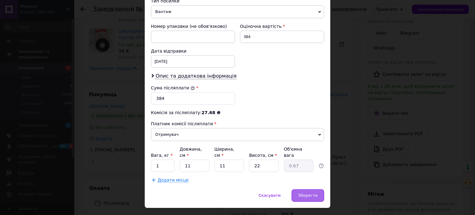
click at [315, 193] on span "Зберегти" at bounding box center [307, 195] width 19 height 5
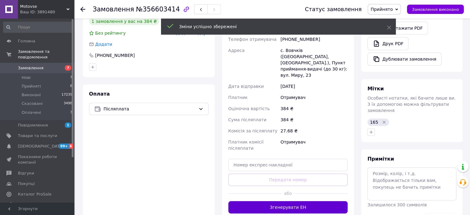
scroll to position [278, 0]
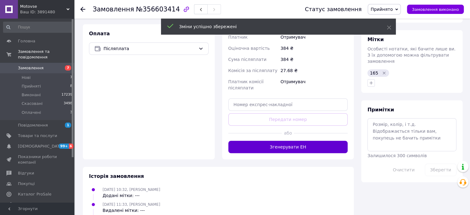
click at [311, 141] on button "Згенерувати ЕН" at bounding box center [289, 147] width 120 height 12
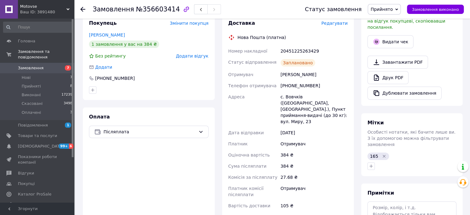
scroll to position [186, 0]
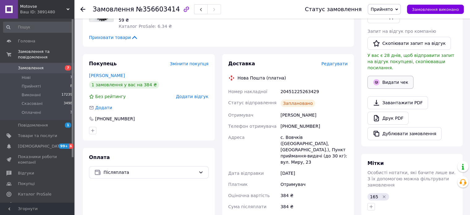
click at [380, 76] on button "Видати чек" at bounding box center [391, 82] width 46 height 13
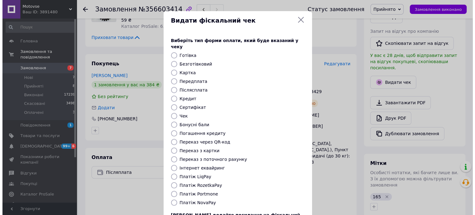
scroll to position [148, 0]
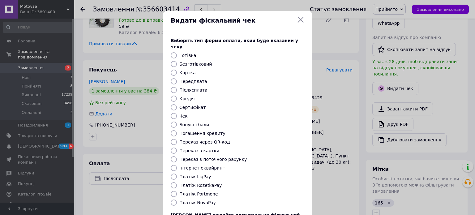
click at [199, 200] on label "Платіж NovaPay" at bounding box center [197, 202] width 36 height 5
click at [177, 200] on input "Платіж NovaPay" at bounding box center [174, 203] width 6 height 6
radio input "true"
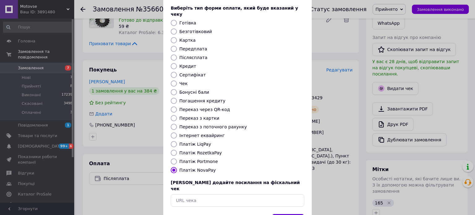
scroll to position [50, 0]
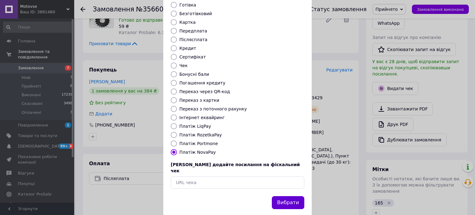
click at [288, 196] on button "Вибрати" at bounding box center [288, 202] width 32 height 13
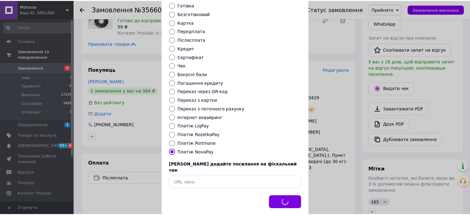
scroll to position [155, 0]
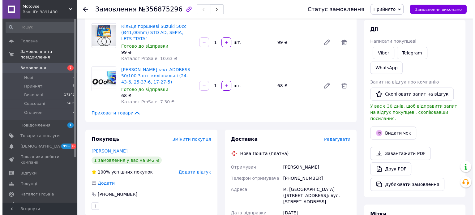
scroll to position [155, 0]
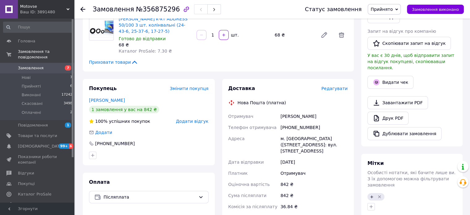
click at [335, 87] on div "Доставка Редагувати Нова Пошта (платна) Отримувач [PERSON_NAME] Телефон отримув…" at bounding box center [289, 187] width 120 height 204
click at [334, 86] on span "Редагувати" at bounding box center [335, 88] width 26 height 5
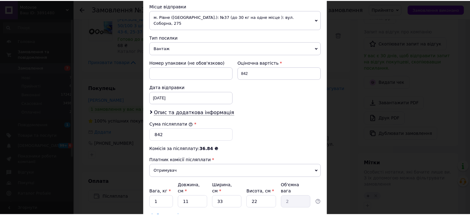
scroll to position [255, 0]
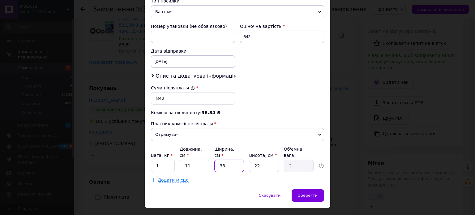
click at [229, 160] on input "33" at bounding box center [229, 166] width 30 height 12
drag, startPoint x: 229, startPoint y: 153, endPoint x: 256, endPoint y: 160, distance: 27.7
click at [230, 160] on input "33" at bounding box center [229, 166] width 30 height 12
type input "1"
type input "0.1"
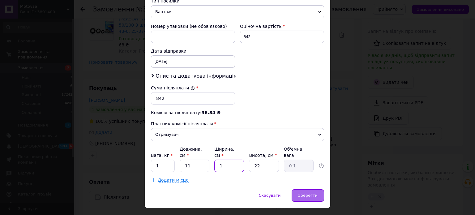
type input "11"
type input "0.67"
type input "11"
click at [310, 193] on span "Зберегти" at bounding box center [307, 195] width 19 height 5
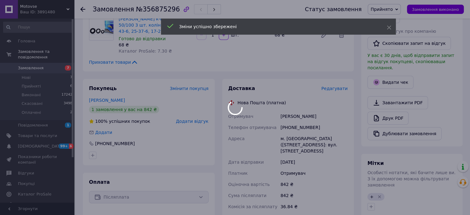
scroll to position [278, 0]
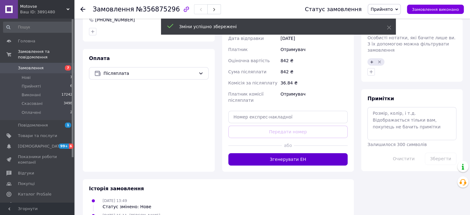
click at [315, 153] on button "Згенерувати ЕН" at bounding box center [289, 159] width 120 height 12
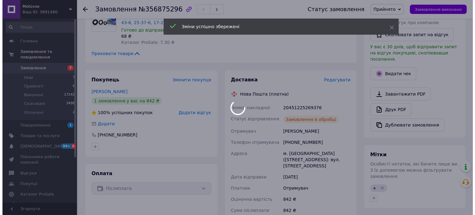
scroll to position [155, 0]
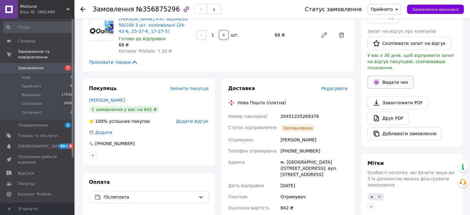
click at [384, 76] on button "Видати чек" at bounding box center [391, 82] width 46 height 13
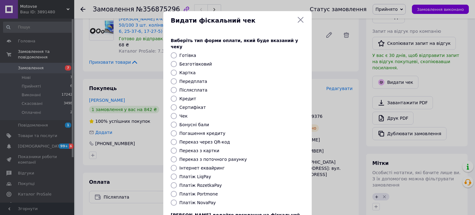
click at [208, 200] on label "Платіж NovaPay" at bounding box center [197, 202] width 36 height 5
click at [177, 200] on input "Платіж NovaPay" at bounding box center [174, 203] width 6 height 6
radio input "true"
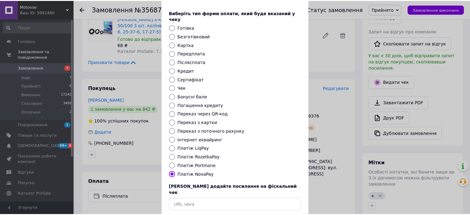
scroll to position [50, 0]
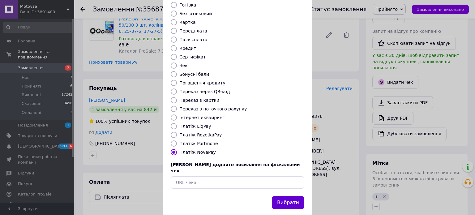
click at [294, 196] on button "Вибрати" at bounding box center [288, 202] width 32 height 13
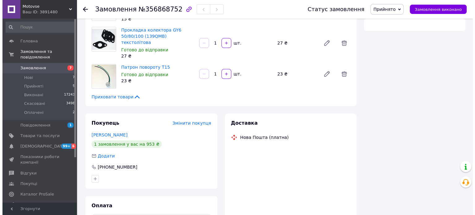
scroll to position [124, 0]
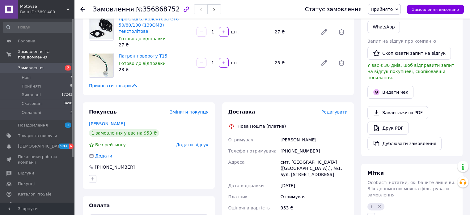
click at [336, 109] on span "Редагувати" at bounding box center [335, 111] width 26 height 5
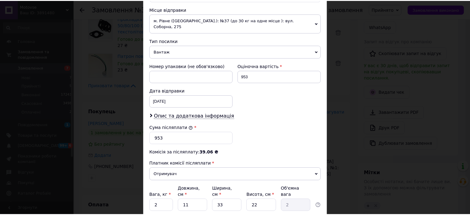
scroll to position [255, 0]
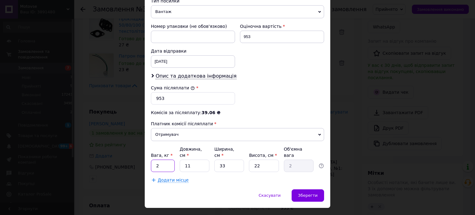
click at [164, 160] on input "2" at bounding box center [163, 166] width 24 height 12
click at [313, 189] on div "Зберегти" at bounding box center [308, 195] width 32 height 12
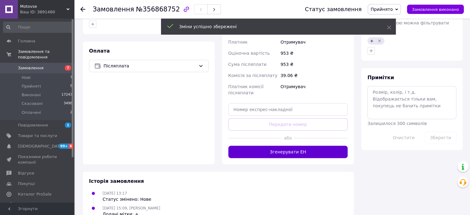
click at [303, 146] on button "Згенерувати ЕН" at bounding box center [289, 152] width 120 height 12
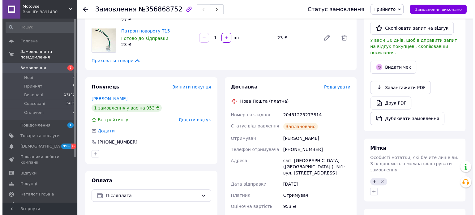
scroll to position [124, 0]
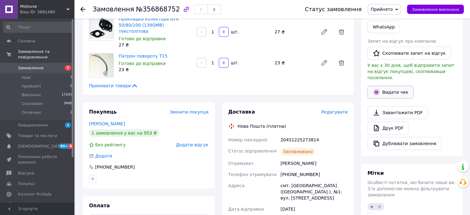
click at [401, 86] on button "Видати чек" at bounding box center [391, 92] width 46 height 13
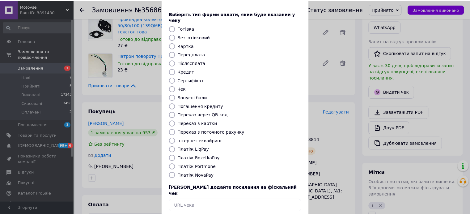
scroll to position [50, 0]
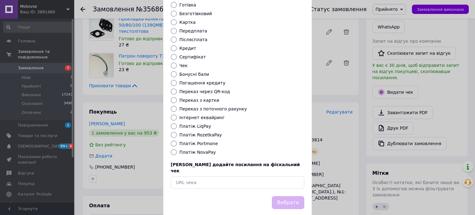
click at [191, 150] on label "Платіж NovaPay" at bounding box center [197, 152] width 36 height 5
click at [177, 149] on input "Платіж NovaPay" at bounding box center [174, 152] width 6 height 6
radio input "true"
click at [293, 196] on button "Вибрати" at bounding box center [288, 202] width 32 height 13
